Goal: Task Accomplishment & Management: Use online tool/utility

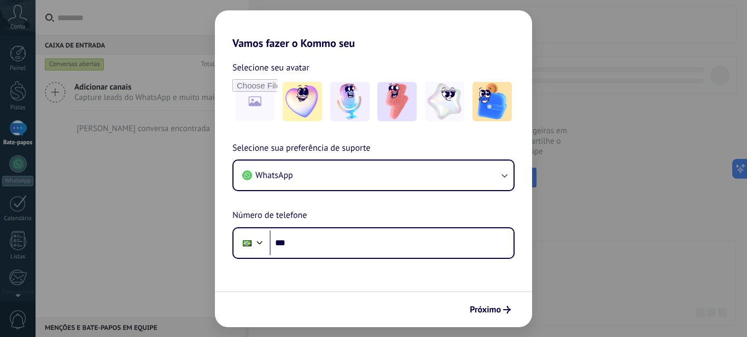
click at [95, 256] on div "Vamos fazer o Kommo seu Selecione seu avatar [PERSON_NAME] sua preferência de s…" at bounding box center [373, 168] width 747 height 337
click at [7, 235] on div "Vamos fazer o Kommo seu Selecione seu avatar [PERSON_NAME] sua preferência de s…" at bounding box center [373, 168] width 747 height 337
click at [8, 213] on div "Vamos fazer o Kommo seu Selecione seu avatar [PERSON_NAME] sua preferência de s…" at bounding box center [373, 168] width 747 height 337
click at [16, 122] on div "Vamos fazer o Kommo seu Selecione seu avatar [PERSON_NAME] sua preferência de s…" at bounding box center [373, 168] width 747 height 337
drag, startPoint x: 696, startPoint y: 52, endPoint x: 614, endPoint y: 83, distance: 87.5
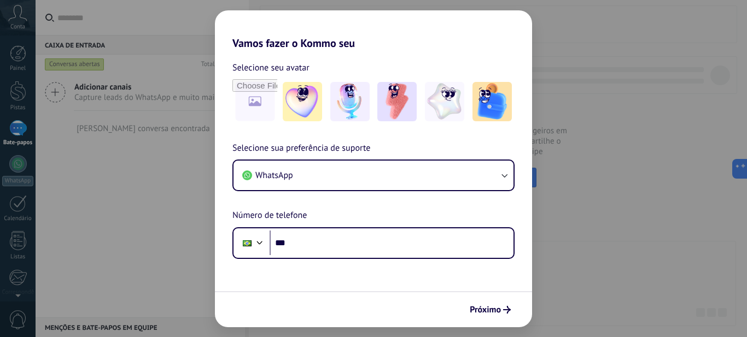
click at [696, 53] on div "Vamos fazer o Kommo seu Selecione seu avatar [PERSON_NAME] sua preferência de s…" at bounding box center [373, 168] width 747 height 337
click at [17, 14] on div "Vamos fazer o Kommo seu Selecione seu avatar [PERSON_NAME] sua preferência de s…" at bounding box center [373, 168] width 747 height 337
click at [9, 91] on div "Vamos fazer o Kommo seu Selecione seu avatar [PERSON_NAME] sua preferência de s…" at bounding box center [373, 168] width 747 height 337
